Goal: Transaction & Acquisition: Purchase product/service

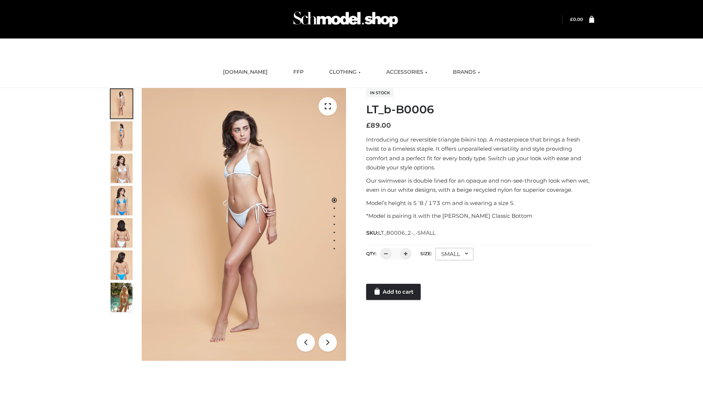
click at [394, 292] on link "Add to cart" at bounding box center [393, 292] width 55 height 16
